Goal: Task Accomplishment & Management: Manage account settings

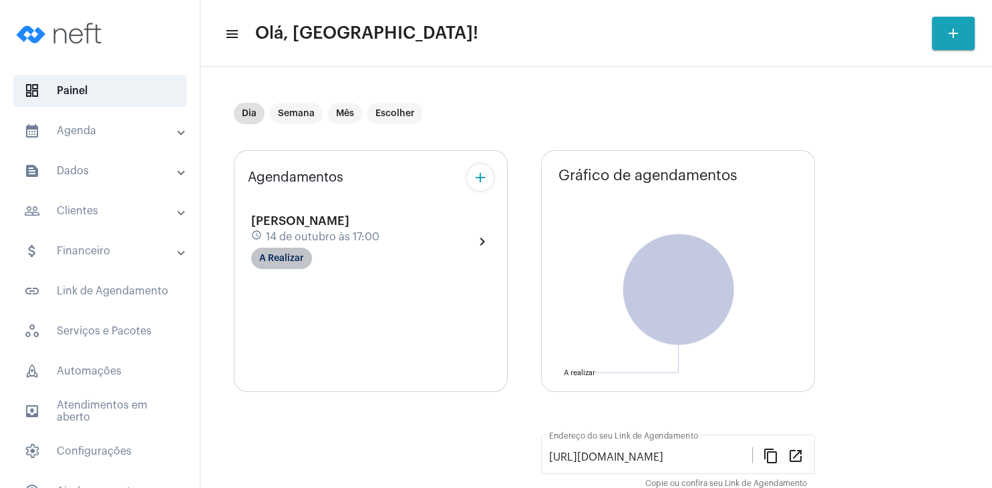
click at [297, 267] on mat-chip "A Realizar" at bounding box center [281, 258] width 61 height 21
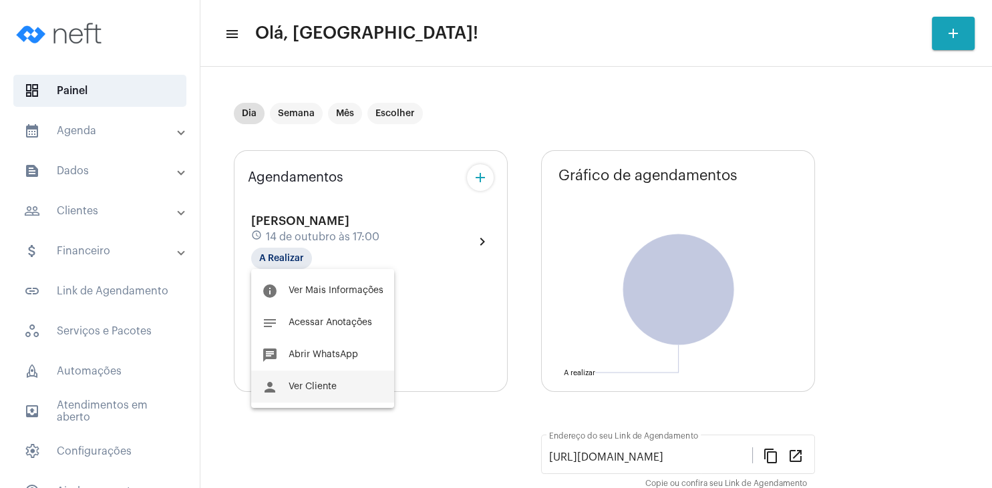
click at [309, 395] on button "person Ver Cliente" at bounding box center [322, 387] width 143 height 32
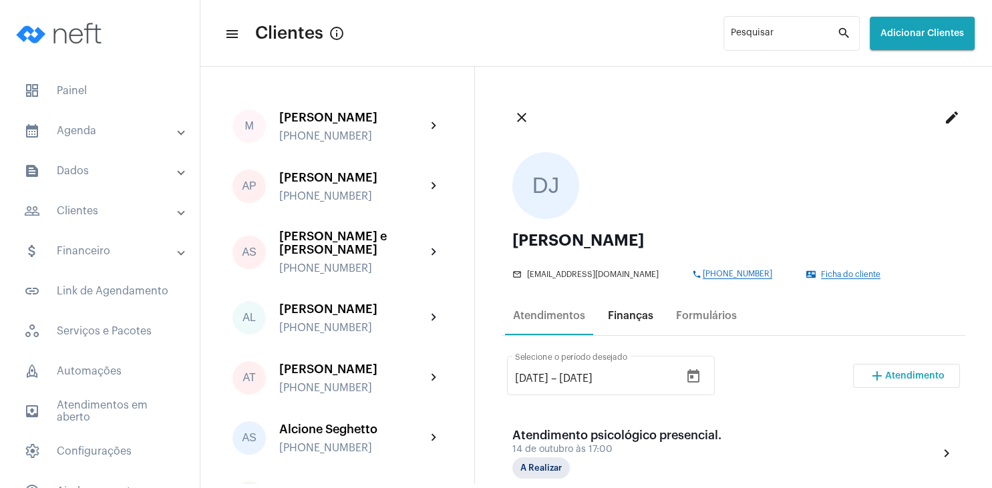
click at [640, 319] on div "Finanças" at bounding box center [630, 316] width 45 height 12
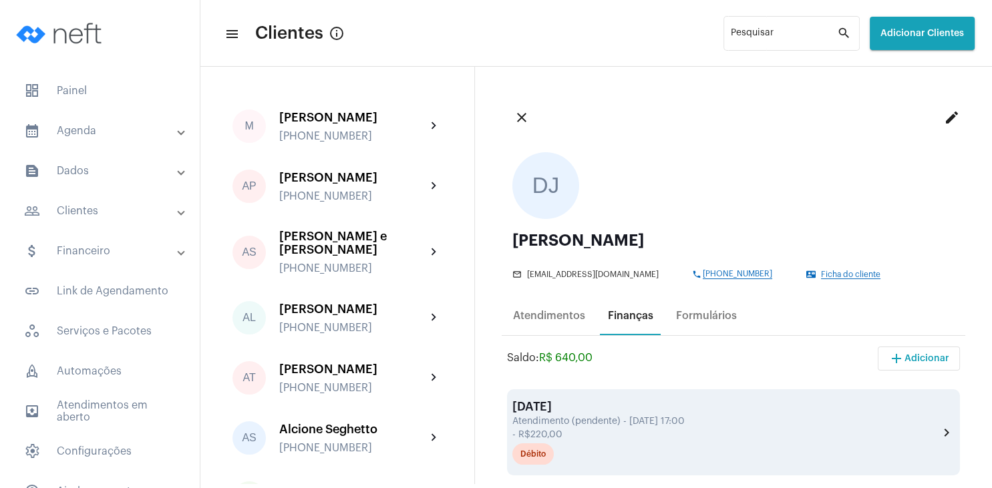
scroll to position [192, 0]
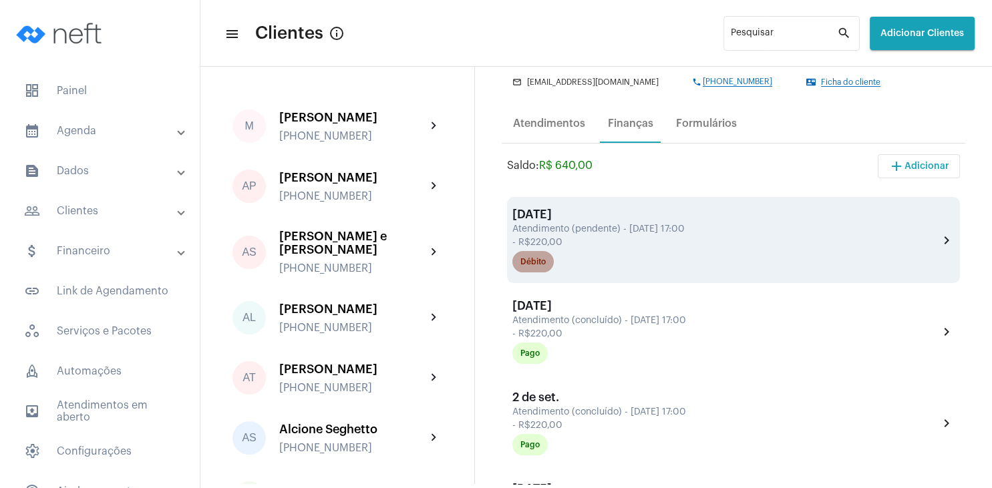
click at [540, 262] on div "Débito" at bounding box center [532, 262] width 25 height 9
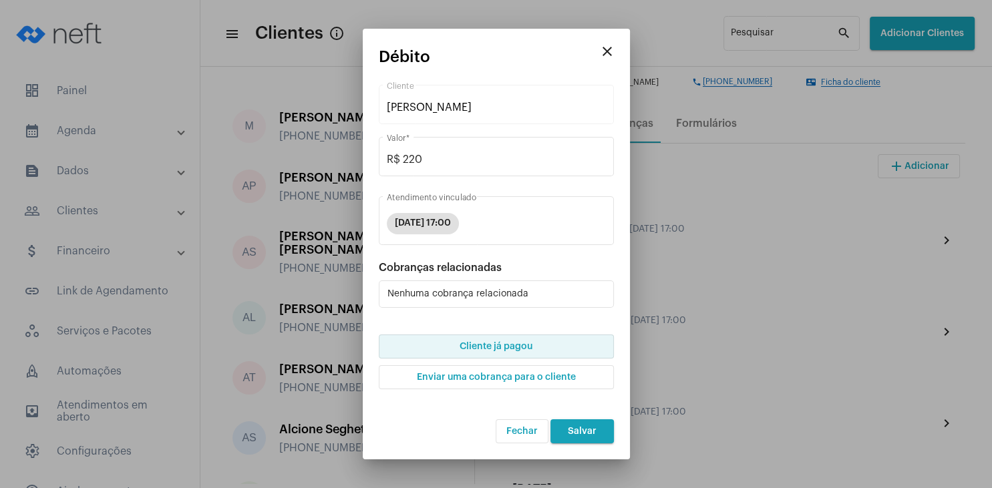
click at [496, 351] on span "Cliente já pagou" at bounding box center [496, 346] width 73 height 9
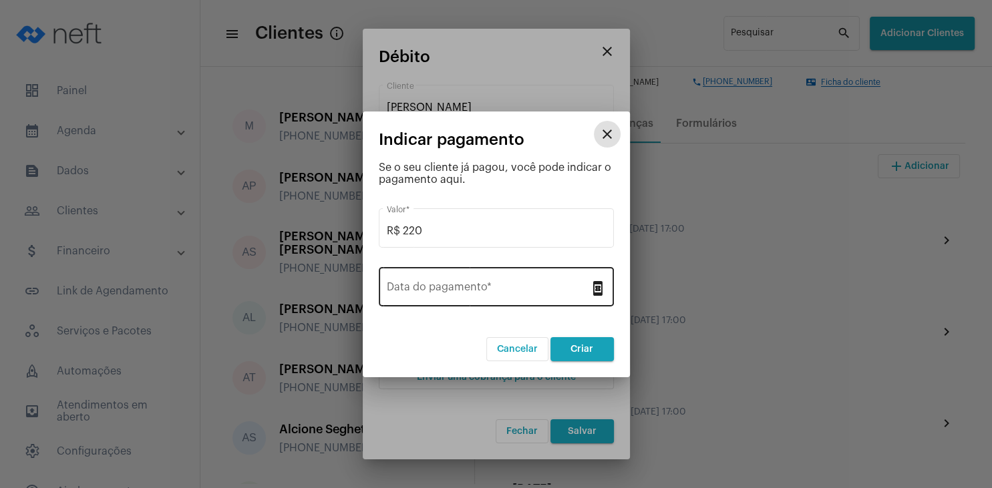
click at [461, 290] on input "Data do pagamento *" at bounding box center [488, 290] width 203 height 12
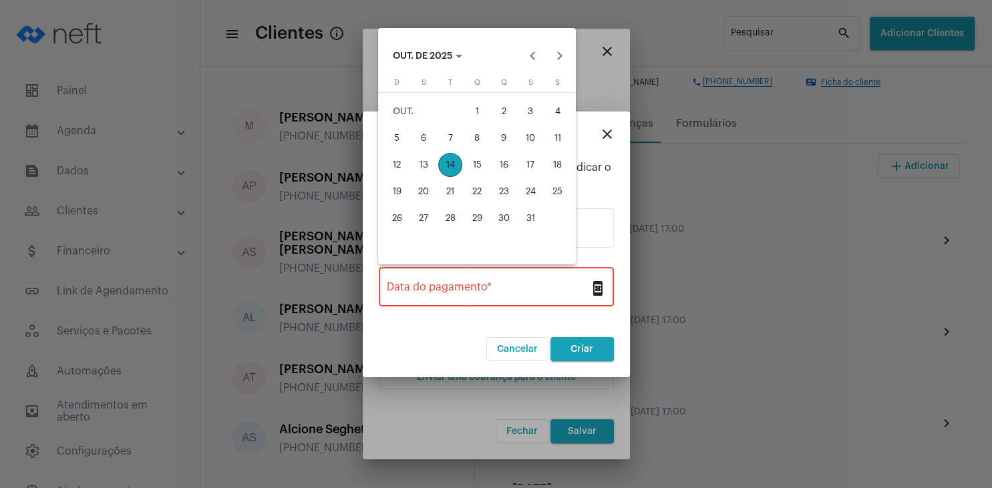
click at [454, 163] on div "14" at bounding box center [450, 165] width 24 height 24
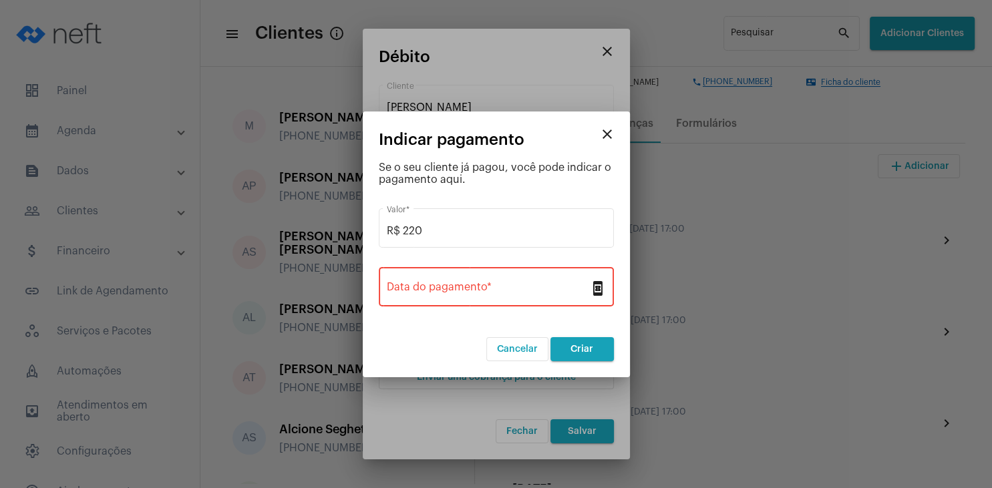
type input "[DATE]"
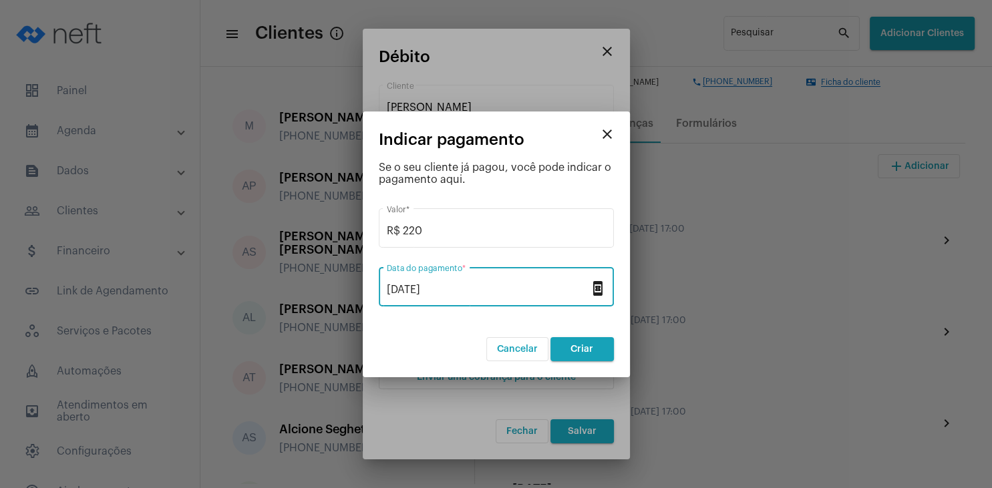
click at [581, 350] on span "Criar" at bounding box center [582, 349] width 23 height 9
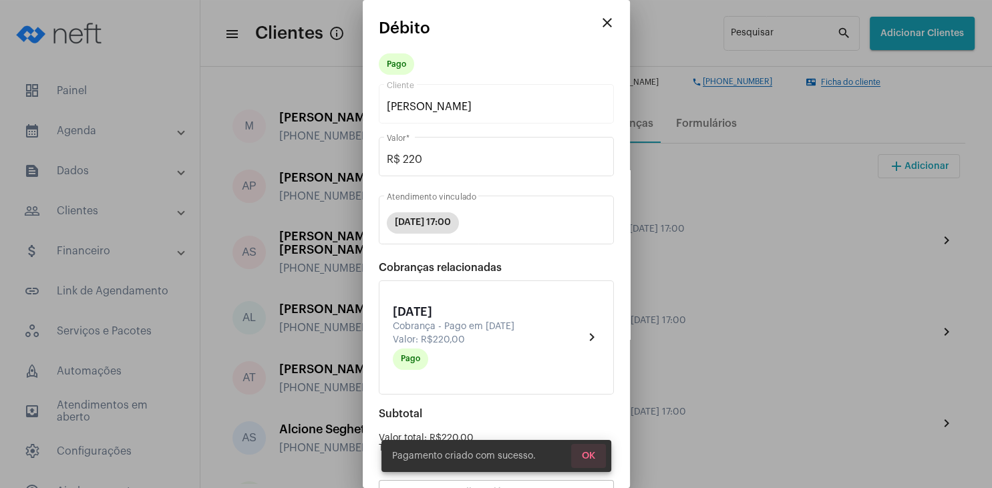
click at [591, 460] on span "OK" at bounding box center [588, 456] width 13 height 9
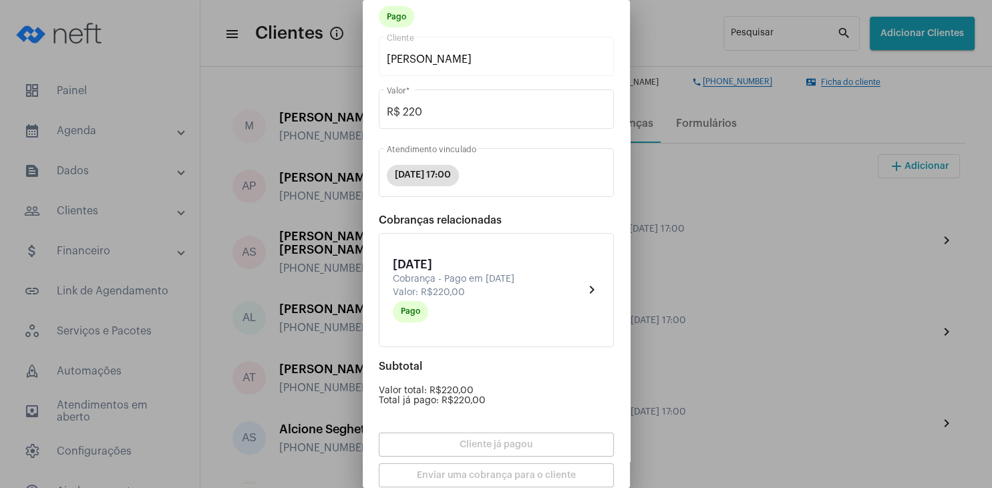
scroll to position [117, 0]
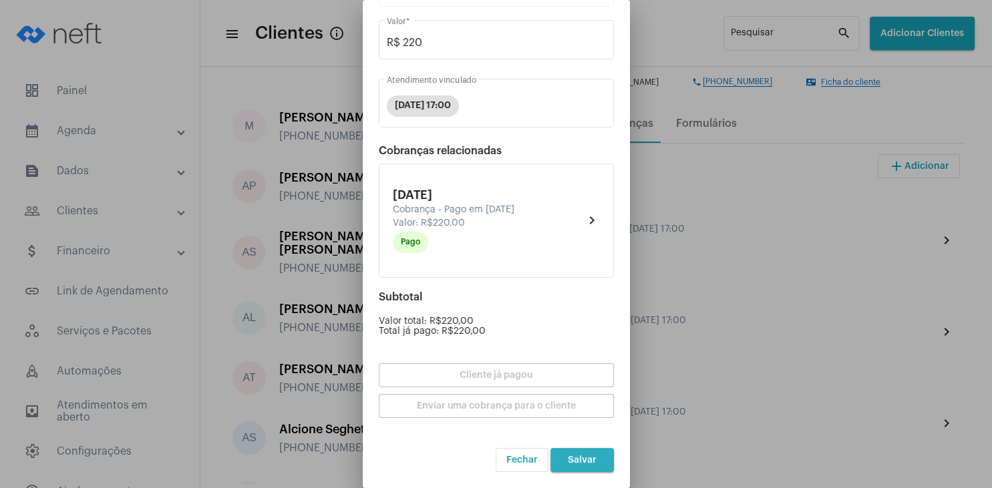
click at [590, 459] on span "Salvar" at bounding box center [582, 460] width 29 height 9
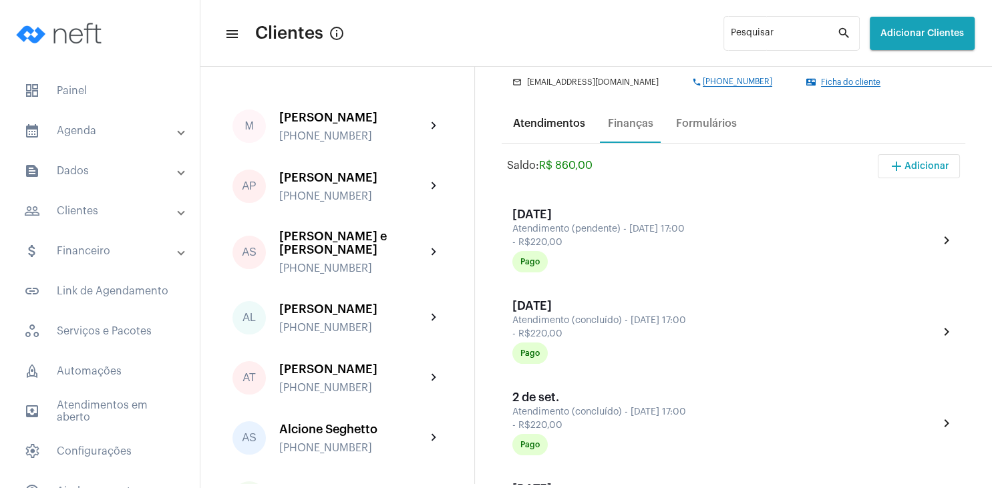
click at [554, 127] on div "Atendimentos" at bounding box center [549, 124] width 72 height 12
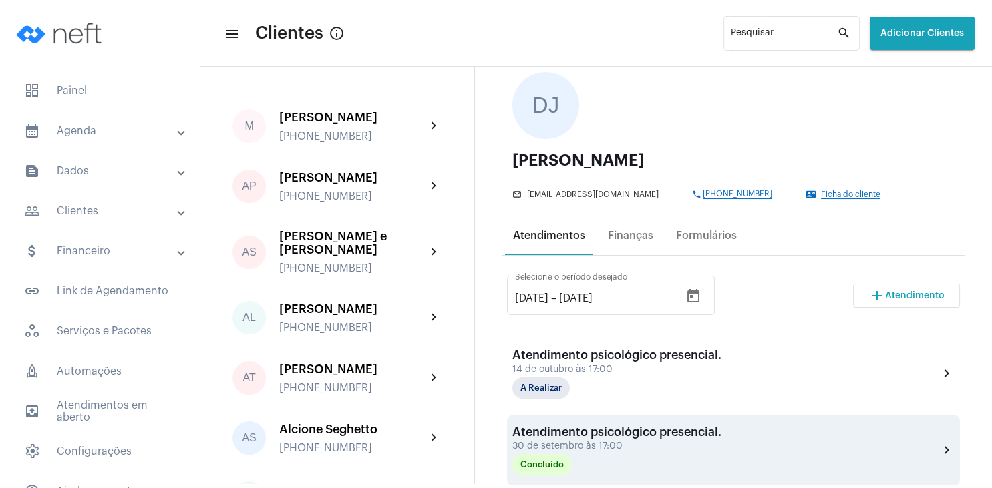
scroll to position [128, 0]
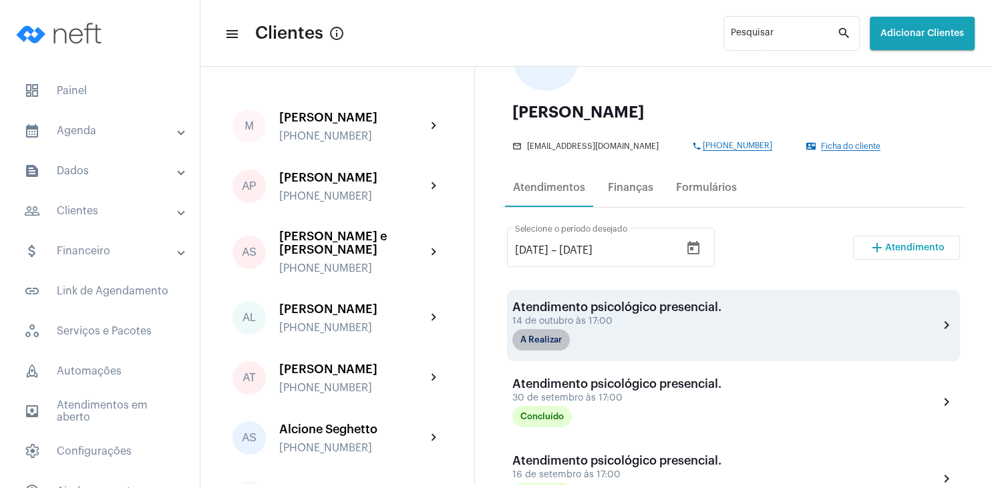
click at [546, 346] on mat-chip "A Realizar" at bounding box center [540, 339] width 57 height 21
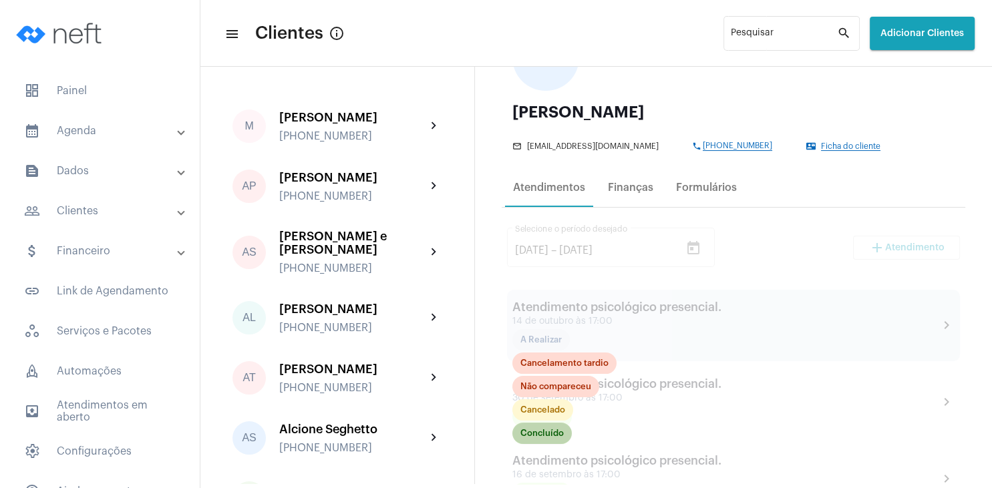
click at [556, 434] on mat-chip "Concluído" at bounding box center [541, 433] width 59 height 21
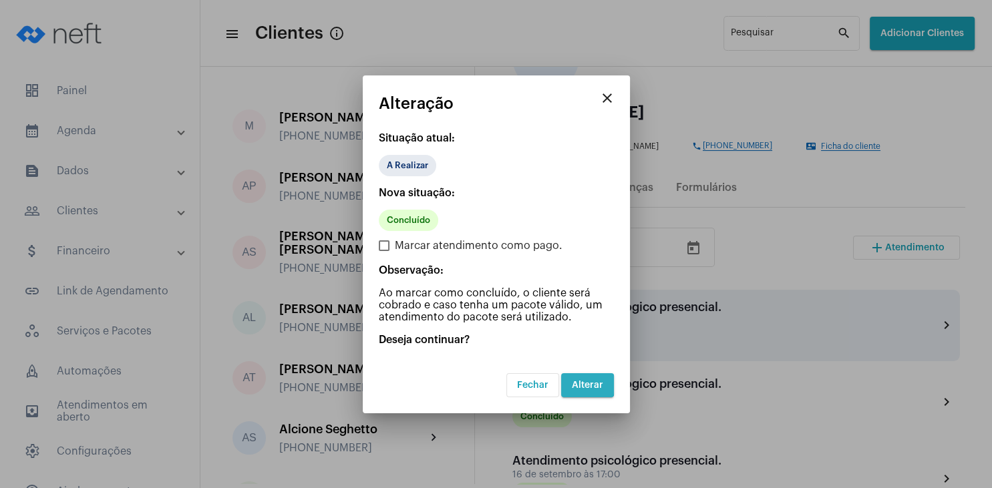
click at [587, 383] on span "Alterar" at bounding box center [587, 385] width 31 height 9
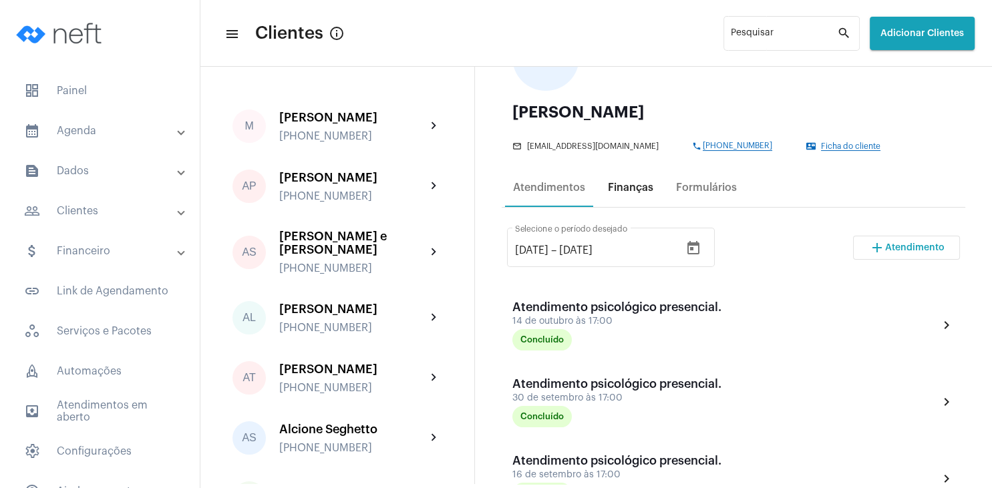
click at [633, 191] on div "Finanças" at bounding box center [630, 188] width 45 height 12
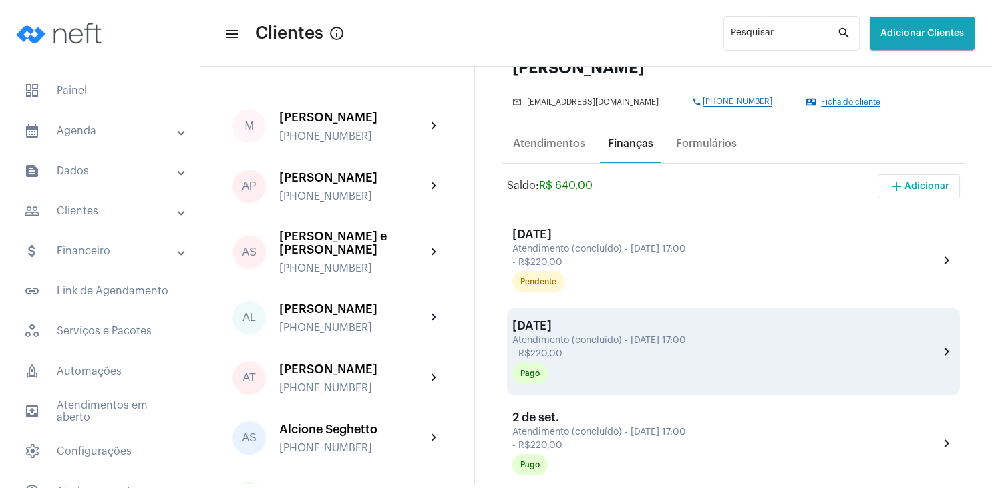
scroll to position [192, 0]
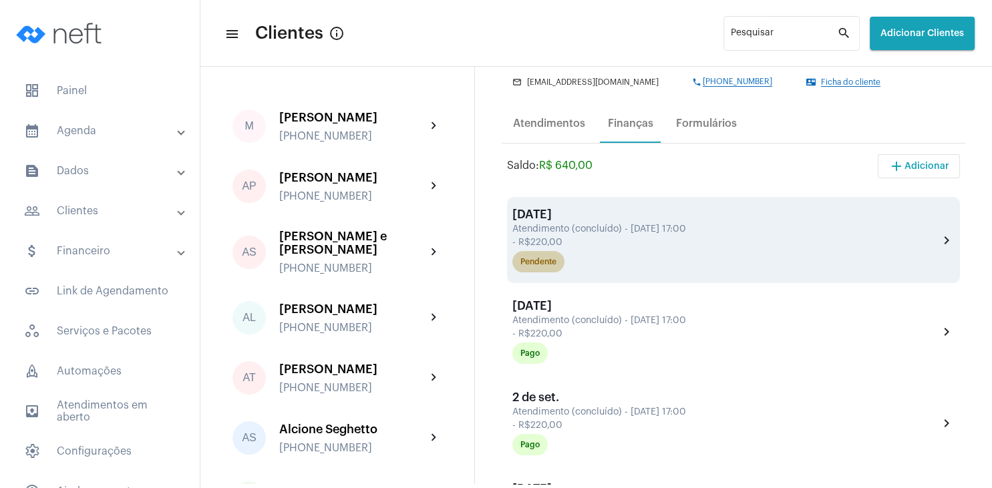
click at [544, 265] on div "Pendente" at bounding box center [538, 262] width 36 height 9
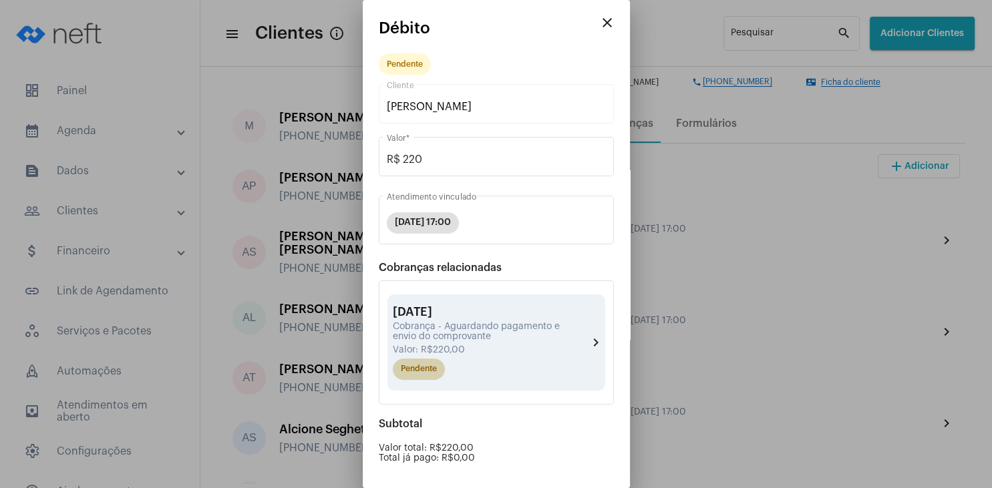
click at [446, 373] on div "Pendente" at bounding box center [490, 369] width 201 height 27
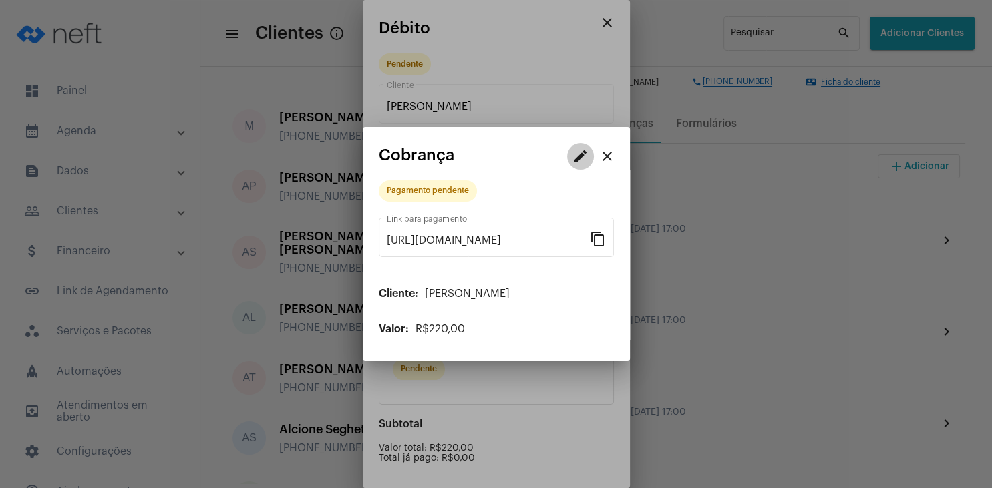
click at [585, 146] on button "edit" at bounding box center [580, 156] width 27 height 27
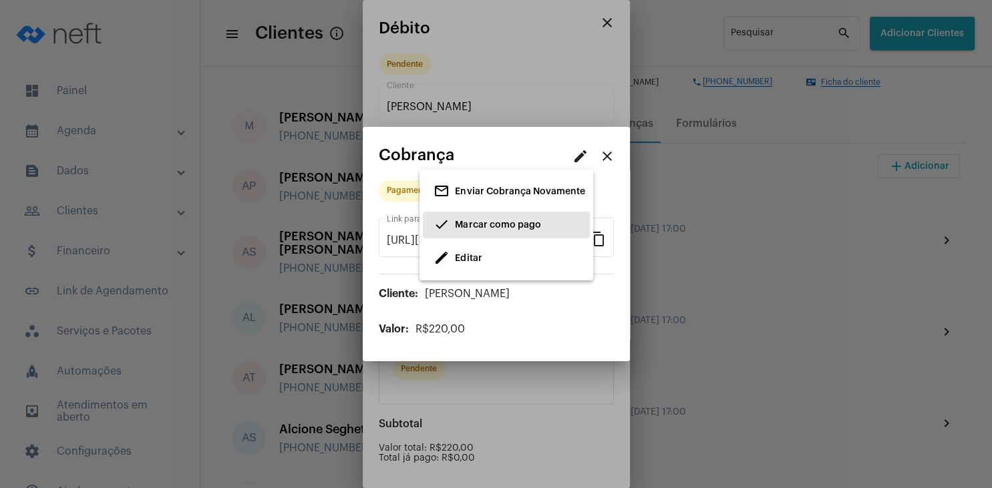
click at [485, 237] on span "done Marcar como pago" at bounding box center [487, 225] width 107 height 24
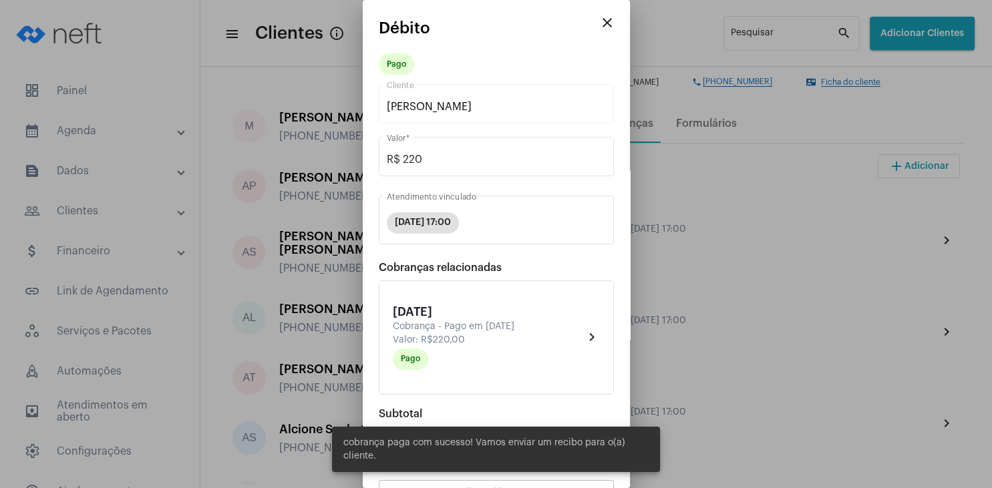
click at [609, 25] on mat-icon "close" at bounding box center [607, 23] width 16 height 16
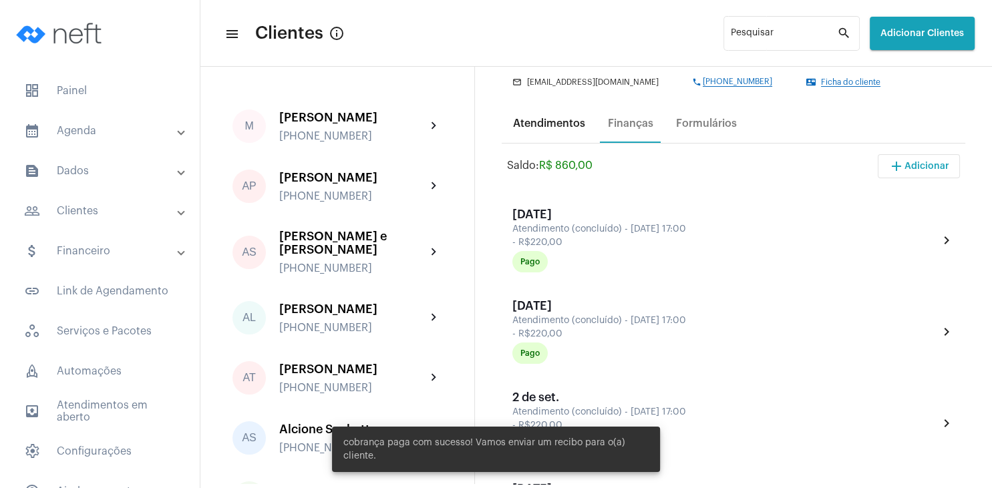
click at [538, 117] on div "Atendimentos" at bounding box center [549, 124] width 88 height 32
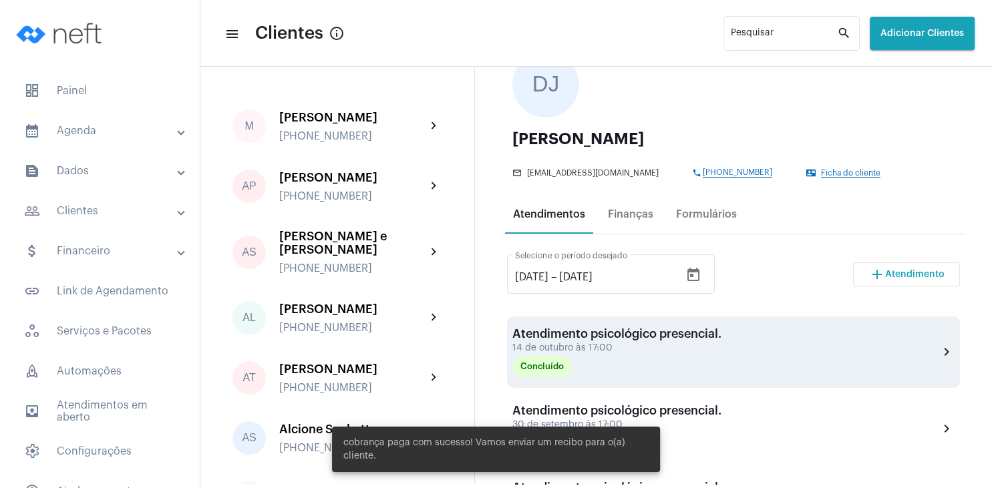
scroll to position [128, 0]
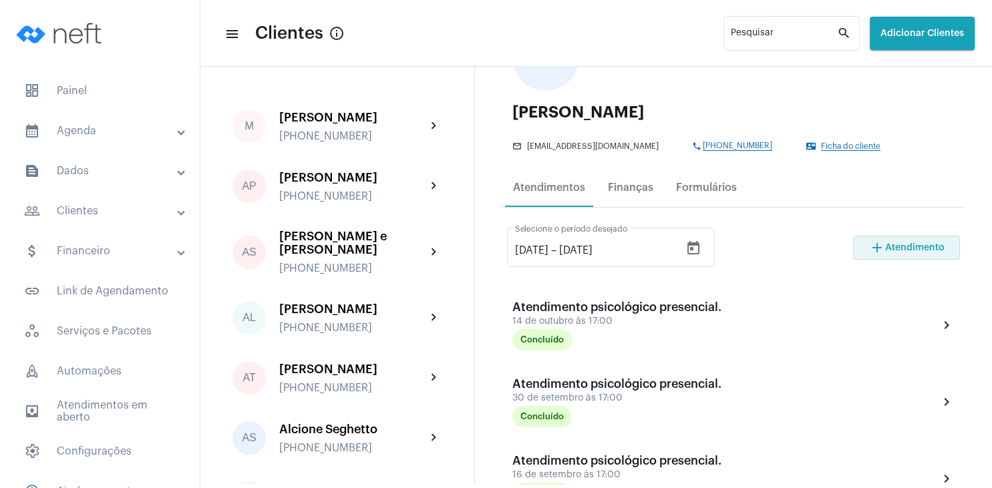
click at [901, 241] on button "add Atendimento" at bounding box center [906, 248] width 107 height 24
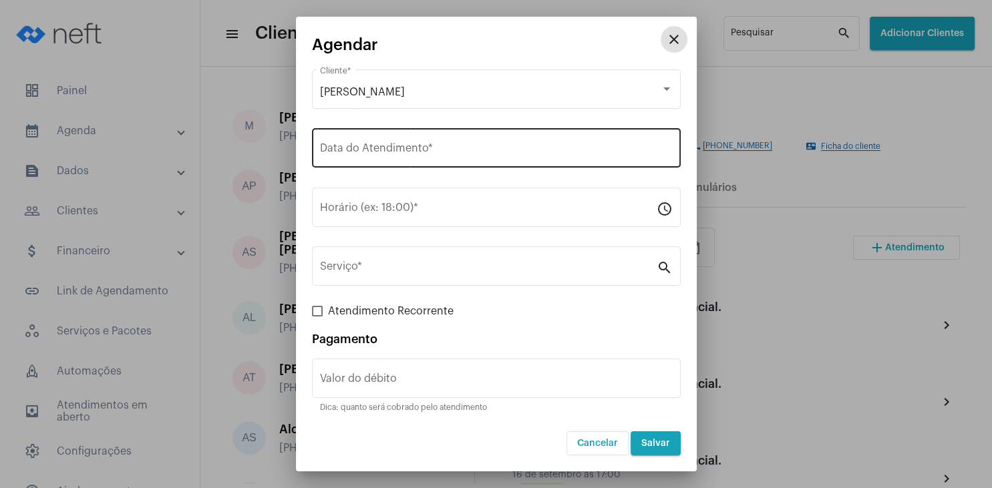
click at [431, 145] on div "Data do Atendimento *" at bounding box center [496, 147] width 353 height 42
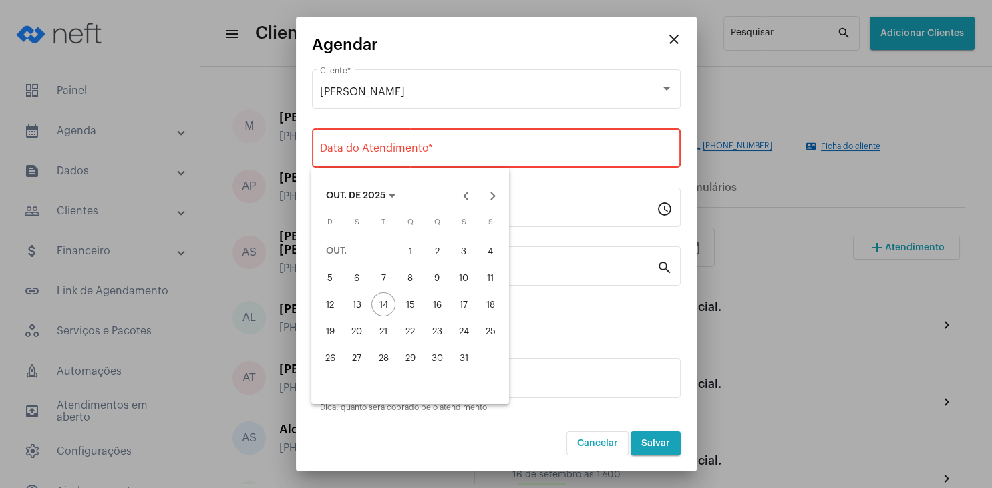
click at [389, 368] on div "28" at bounding box center [383, 358] width 24 height 24
type input "[DATE]"
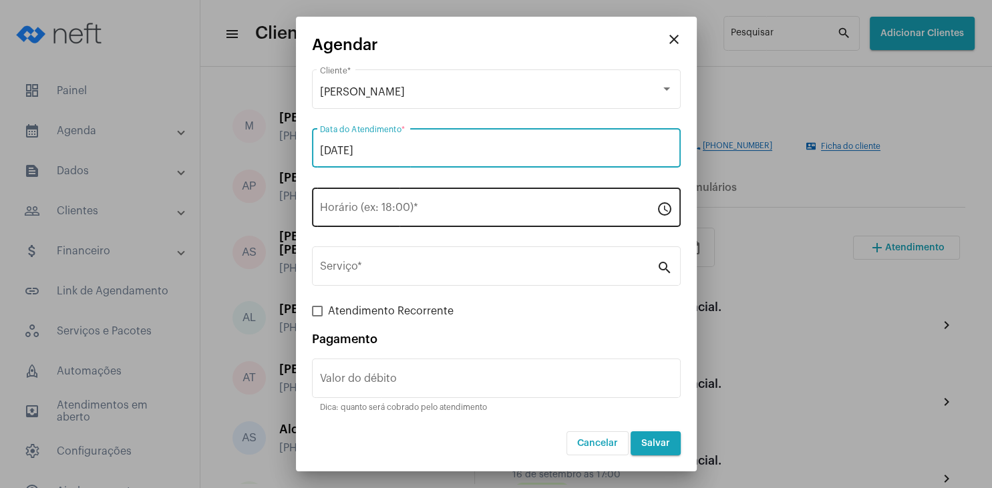
click at [373, 210] on input "Horário (ex: 18:00) *" at bounding box center [488, 210] width 337 height 12
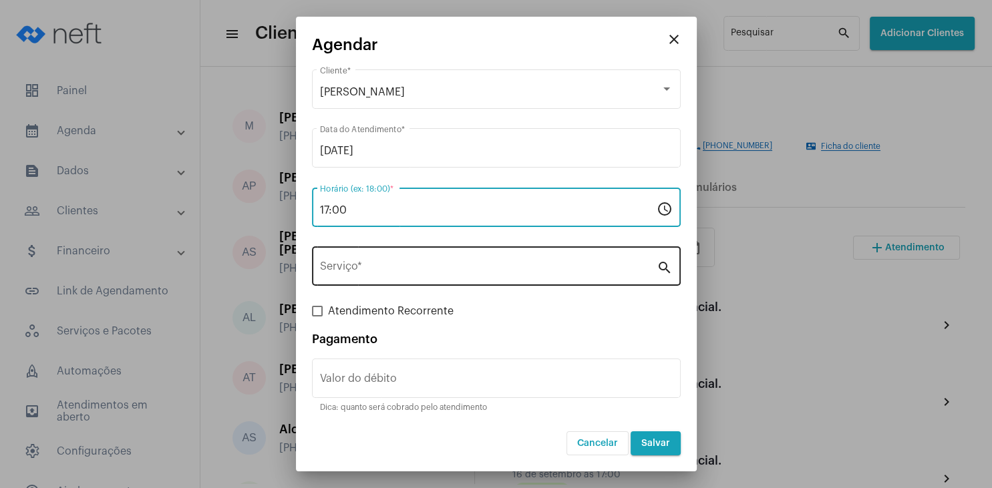
type input "17:00"
click at [373, 260] on div "Serviço *" at bounding box center [488, 265] width 337 height 42
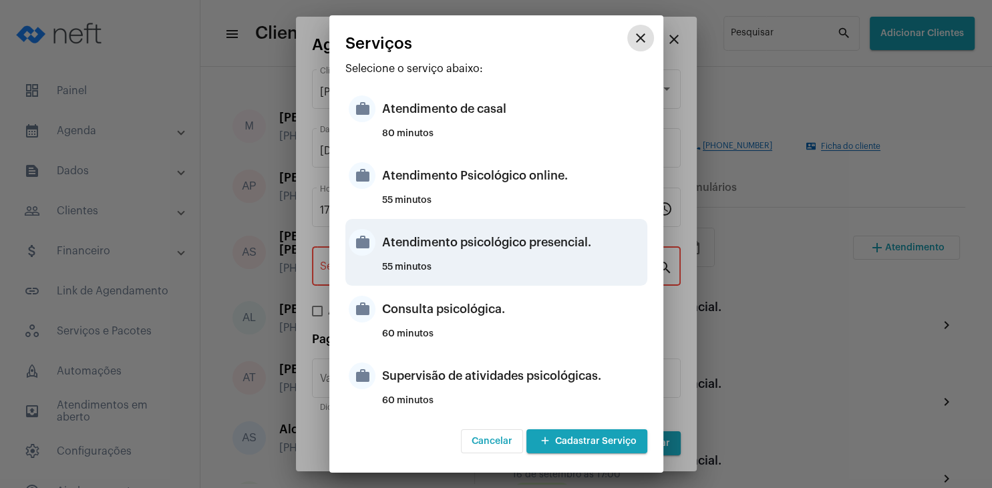
click at [472, 255] on div "Atendimento psicológico presencial." at bounding box center [513, 242] width 262 height 40
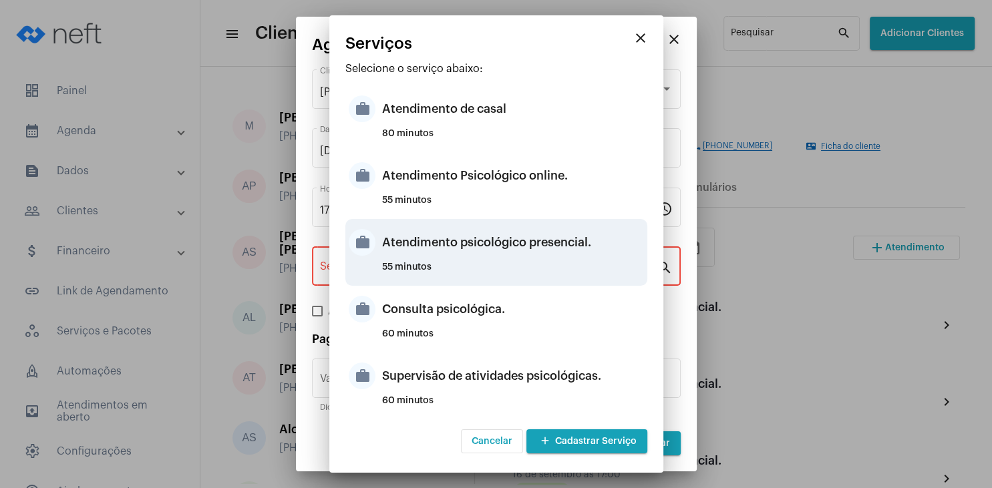
type input "Atendimento psicológico presencial."
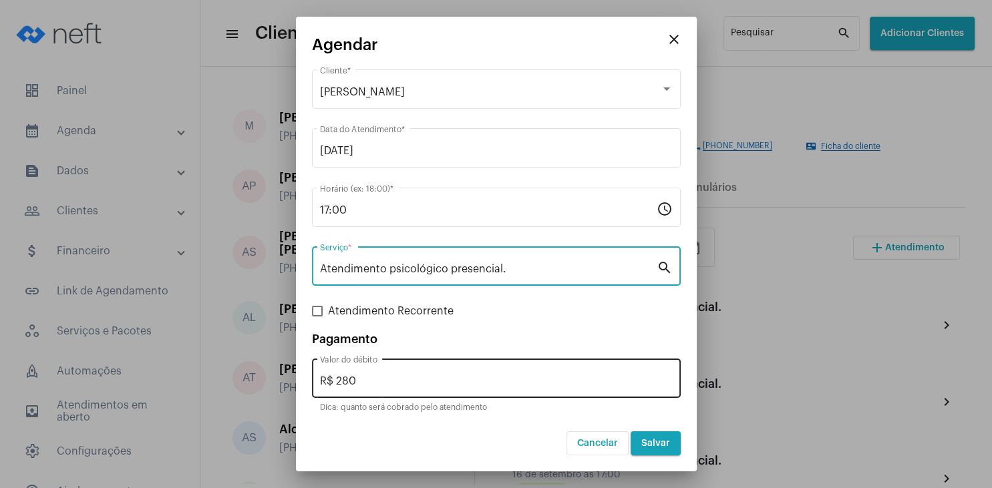
click at [384, 387] on input "R$ 280" at bounding box center [496, 381] width 353 height 12
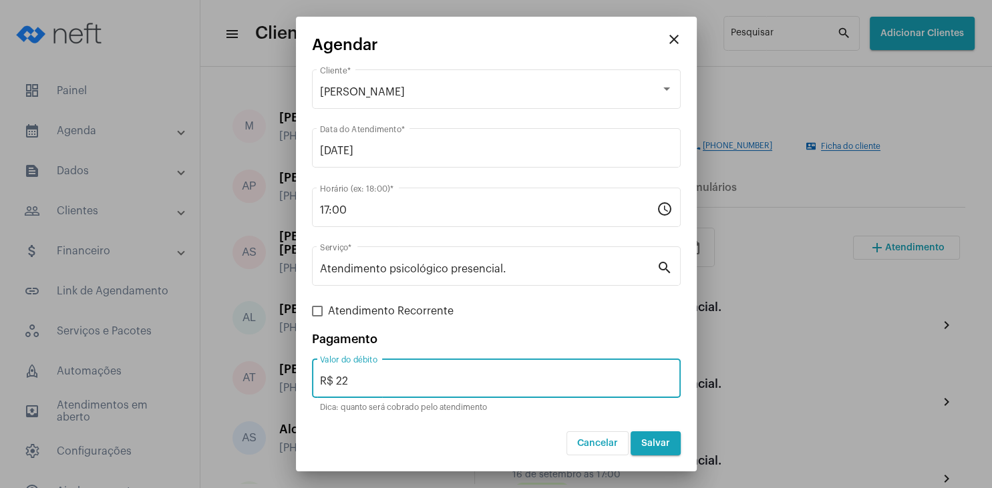
type input "R$ 220"
click at [651, 447] on span "Salvar" at bounding box center [655, 443] width 29 height 9
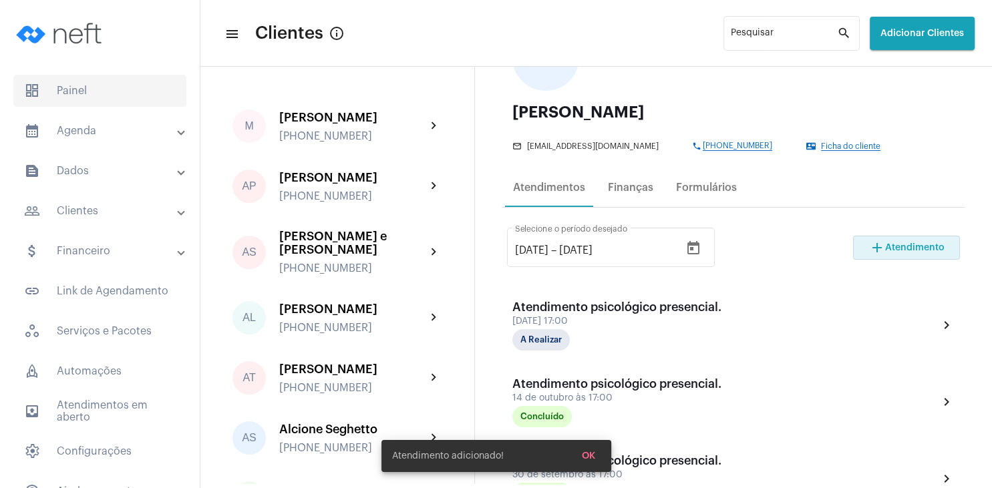
click at [120, 90] on span "dashboard Painel" at bounding box center [99, 91] width 173 height 32
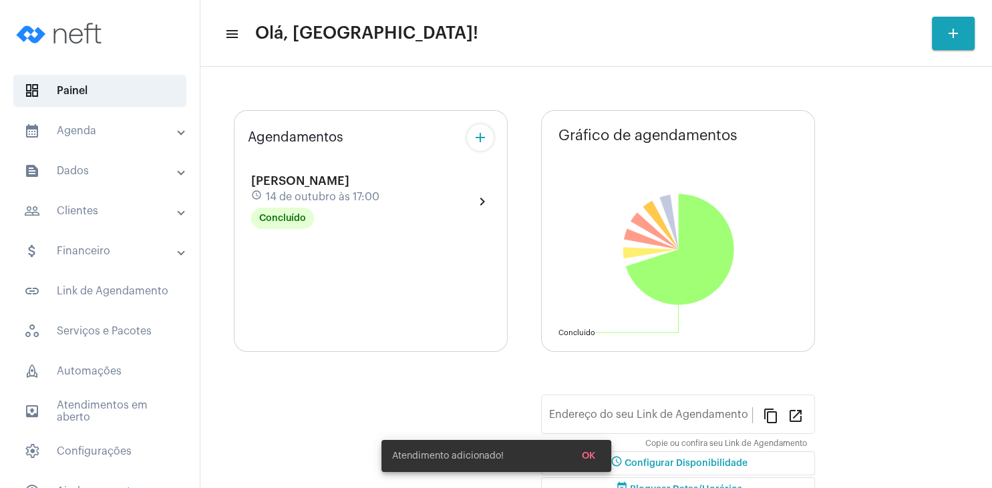
type input "[URL][DOMAIN_NAME]"
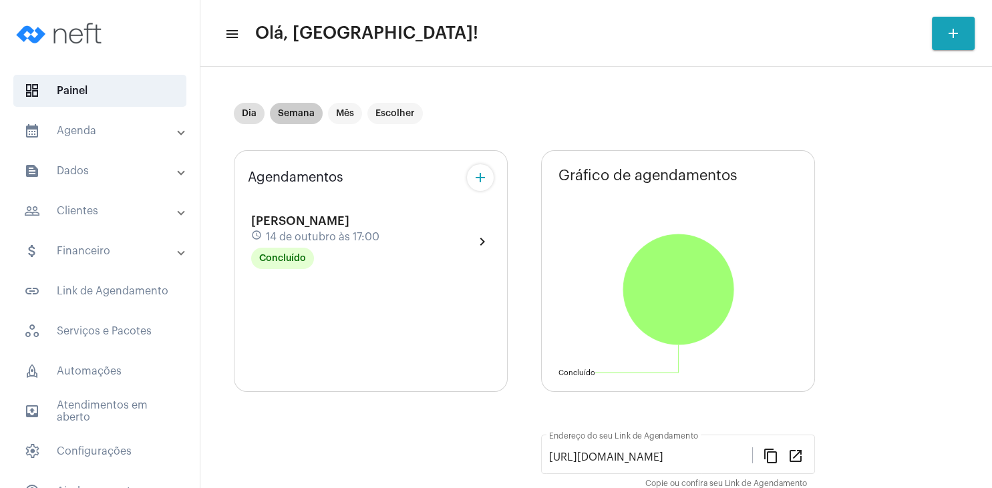
click at [298, 118] on mat-chip "Semana" at bounding box center [296, 113] width 53 height 21
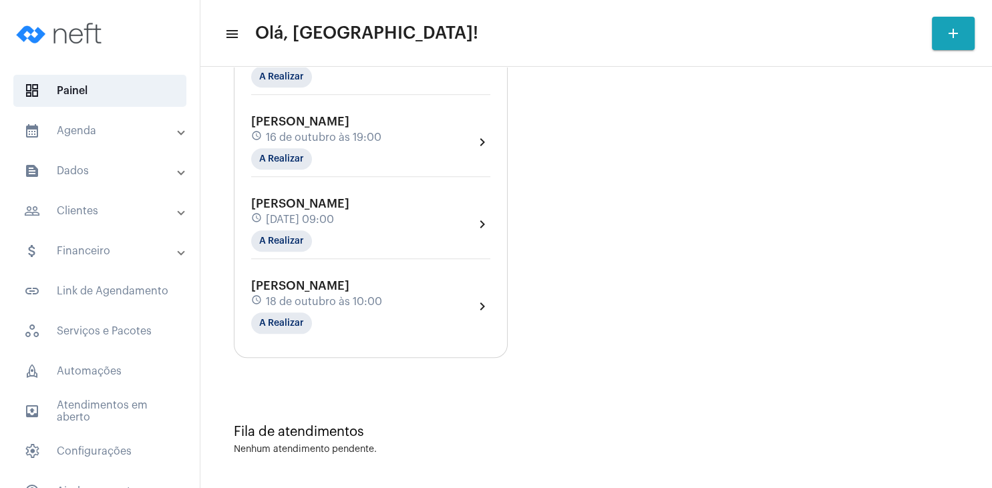
scroll to position [1253, 0]
